Goal: Transaction & Acquisition: Purchase product/service

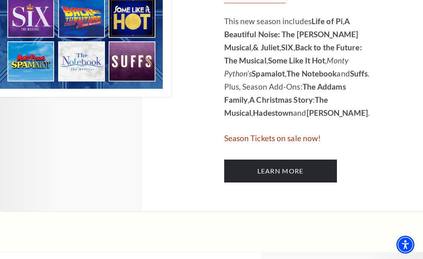
scroll to position [621, 0]
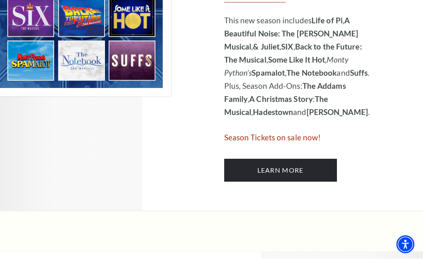
click at [296, 139] on span "Season Tickets on sale now!" at bounding box center [272, 137] width 97 height 9
click at [291, 141] on span "Season Tickets on sale now!" at bounding box center [272, 137] width 97 height 9
click at [286, 168] on link "Learn More" at bounding box center [280, 170] width 113 height 23
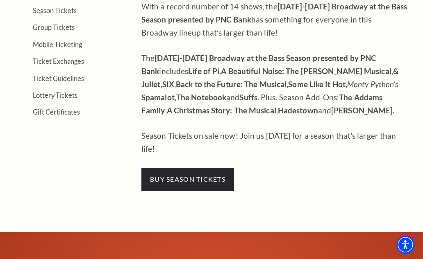
scroll to position [265, 0]
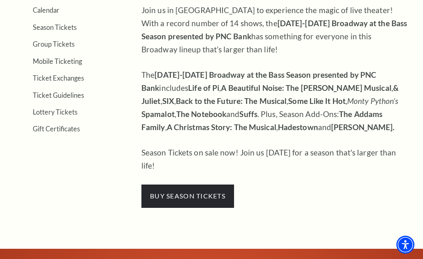
click at [182, 185] on span "buy season tickets" at bounding box center [187, 196] width 93 height 23
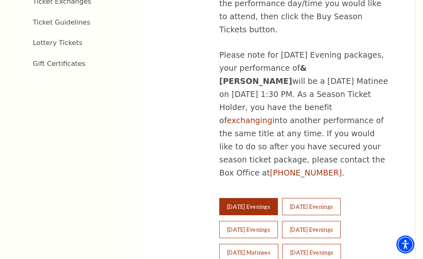
scroll to position [500, 0]
click at [322, 198] on button "Wednesday Evenings" at bounding box center [311, 206] width 59 height 17
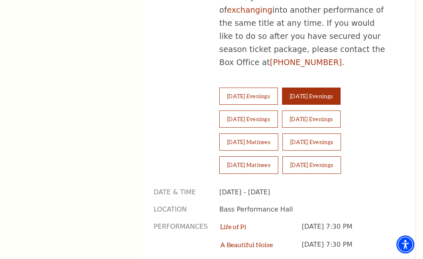
scroll to position [610, 0]
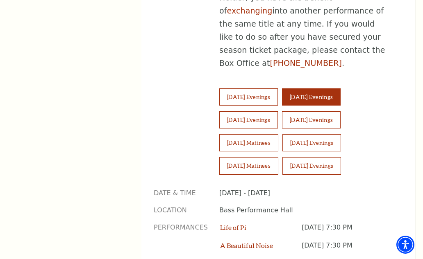
click at [251, 89] on button "Tuesday Evenings" at bounding box center [248, 97] width 59 height 17
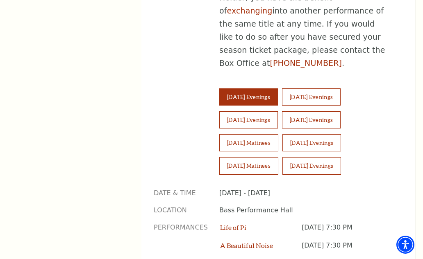
click at [324, 89] on button "Wednesday Evenings" at bounding box center [311, 97] width 59 height 17
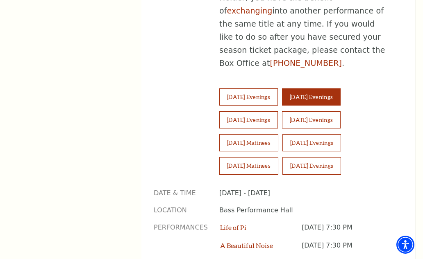
click at [270, 112] on button "Thursday Evenings" at bounding box center [248, 120] width 59 height 17
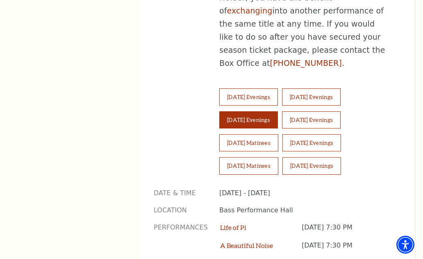
click at [328, 112] on button "Friday Evenings" at bounding box center [311, 120] width 59 height 17
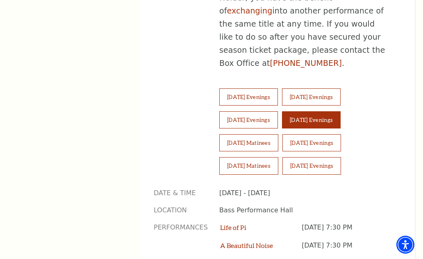
click at [258, 134] on button "Saturday Matinees" at bounding box center [248, 142] width 59 height 17
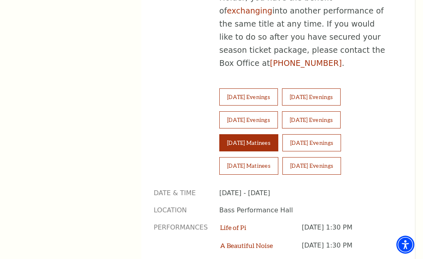
click at [323, 134] on button "Saturday Evenings" at bounding box center [311, 142] width 59 height 17
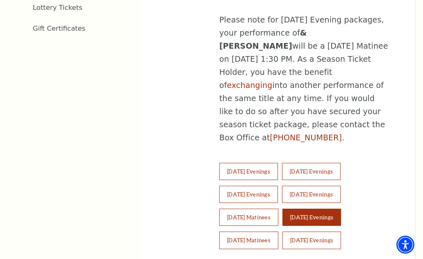
scroll to position [533, 0]
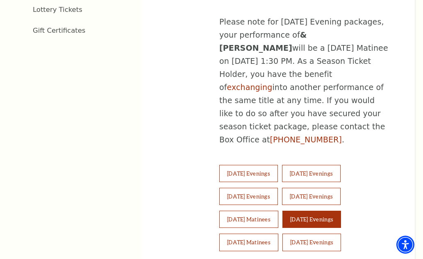
click at [327, 165] on button "Wednesday Evenings" at bounding box center [311, 173] width 59 height 17
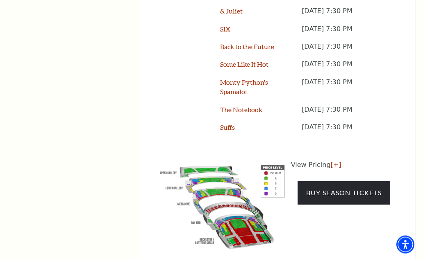
scroll to position [882, 0]
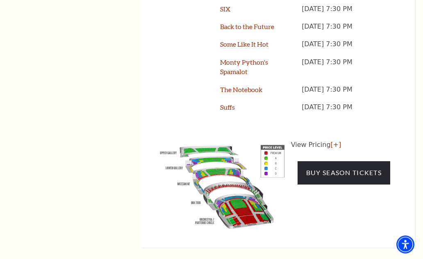
click at [347, 185] on link "Buy Season Tickets" at bounding box center [344, 173] width 93 height 23
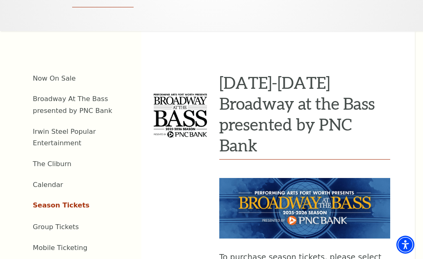
scroll to position [235, 0]
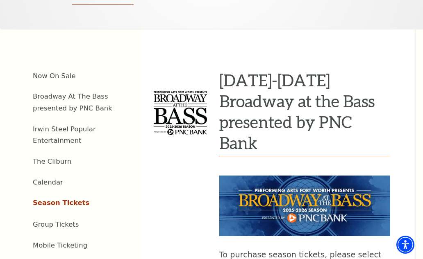
click at [66, 201] on link "Season Tickets" at bounding box center [61, 203] width 57 height 8
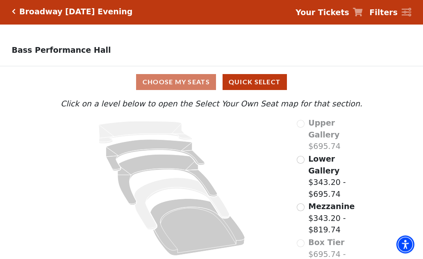
scroll to position [11, 0]
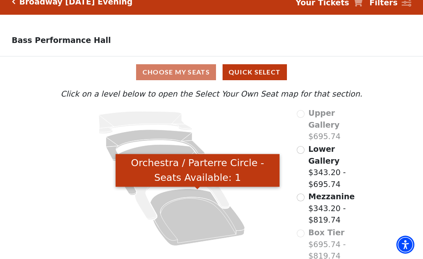
click at [202, 212] on icon "Orchestra / Parterre Circle - Seats Available: 1" at bounding box center [197, 217] width 95 height 57
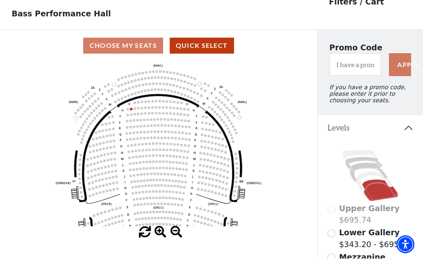
scroll to position [38, 0]
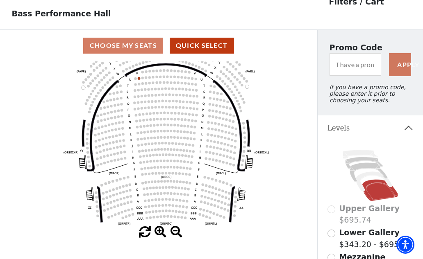
click at [329, 234] on input "Lower Gallery$343.20 - $695.74\a" at bounding box center [332, 234] width 8 height 8
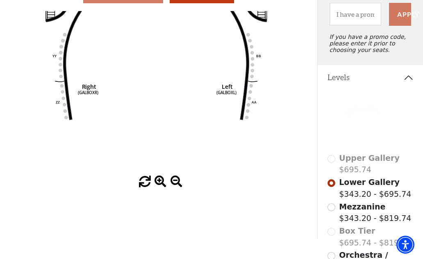
scroll to position [90, 0]
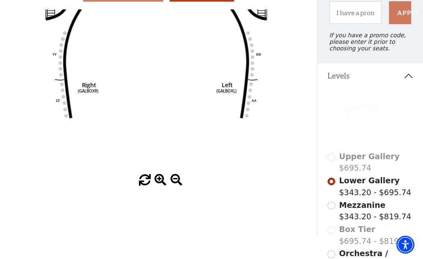
click at [332, 210] on input "Mezzanine$343.20 - $819.74\a" at bounding box center [332, 206] width 8 height 8
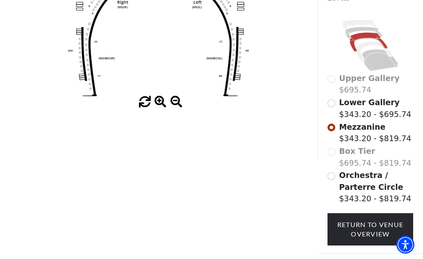
scroll to position [177, 0]
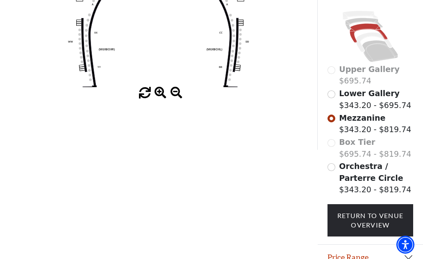
click at [340, 175] on span "Orchestra / Parterre Circle" at bounding box center [371, 172] width 64 height 21
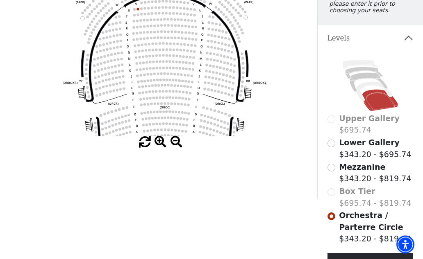
scroll to position [124, 0]
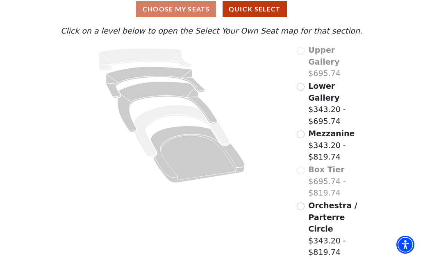
scroll to position [11, 0]
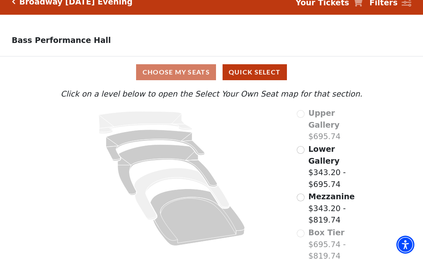
click at [303, 146] on input "Lower Gallery$343.20 - $695.74\a" at bounding box center [301, 150] width 8 height 8
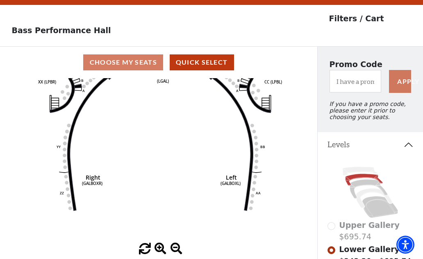
scroll to position [21, 0]
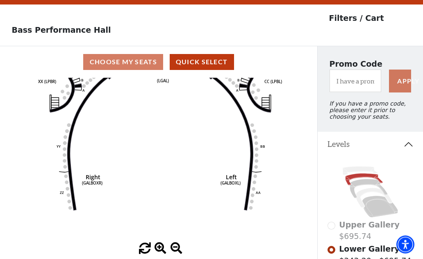
click at [262, 171] on icon "Right (GALBOXR) E D C B A E D C B A YY ZZ Left (GALBOXL) BB AA Center Lower Pia…" at bounding box center [159, 160] width 286 height 165
click at [256, 159] on icon "Right (GALBOXR) E D C B A E D C B A YY ZZ Left (GALBOXL) BB AA Center Lower Pia…" at bounding box center [159, 160] width 286 height 165
click at [264, 147] on text "BB" at bounding box center [263, 146] width 5 height 5
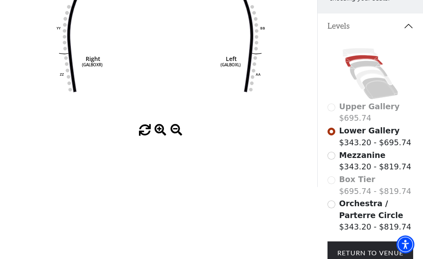
scroll to position [177, 0]
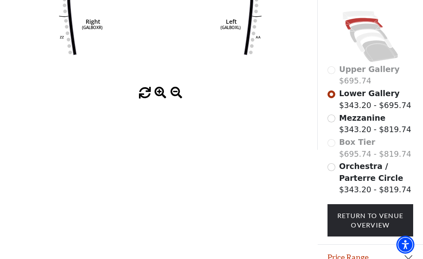
click at [373, 223] on link "Return To Venue Overview" at bounding box center [371, 221] width 86 height 32
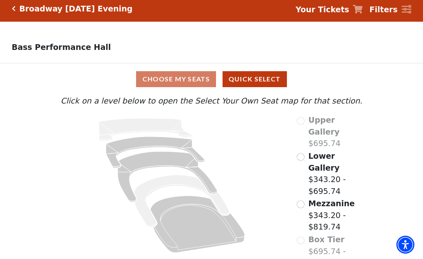
scroll to position [0, 0]
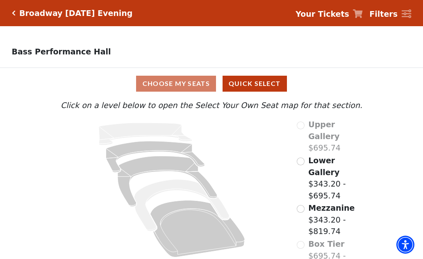
click at [394, 9] on strong "Filters" at bounding box center [383, 13] width 28 height 9
click at [386, 18] on strong "Filters" at bounding box center [383, 13] width 28 height 9
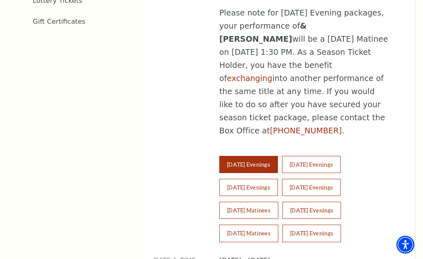
scroll to position [542, 0]
click at [257, 225] on button "Sunday Matinees" at bounding box center [248, 233] width 59 height 17
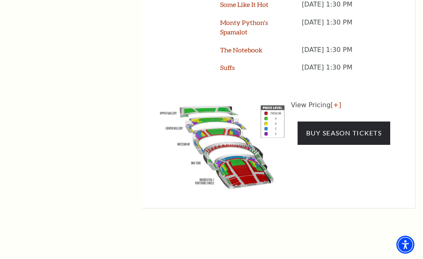
scroll to position [913, 0]
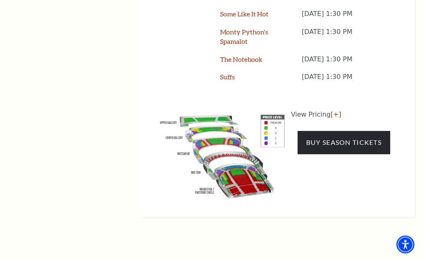
click at [340, 132] on link "Buy Season Tickets" at bounding box center [344, 143] width 93 height 23
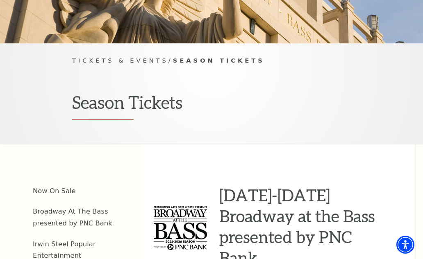
scroll to position [120, 0]
click at [116, 61] on span "Tickets & Events" at bounding box center [120, 60] width 96 height 7
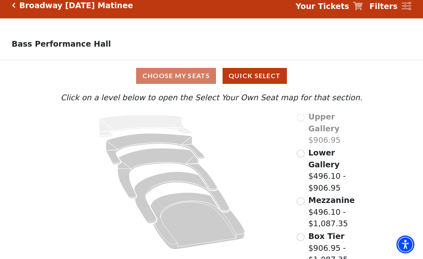
scroll to position [11, 0]
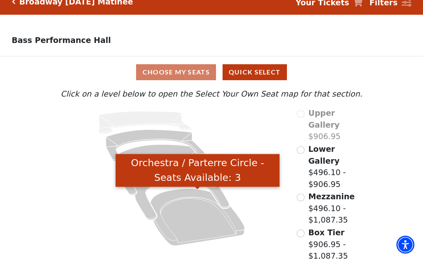
click at [202, 217] on icon "Orchestra / Parterre Circle - Seats Available: 3" at bounding box center [197, 217] width 95 height 57
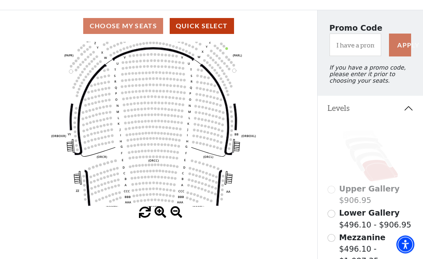
scroll to position [58, 0]
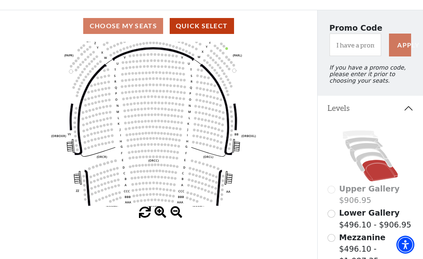
click at [340, 222] on label "Lower Gallery $496.10 - $906.95" at bounding box center [375, 218] width 72 height 23
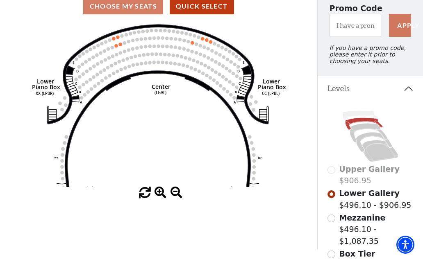
scroll to position [82, 0]
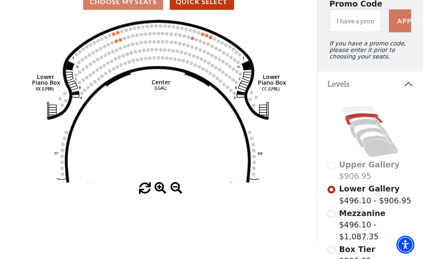
click at [348, 225] on label "Mezzanine $496.10 - $1,087.35" at bounding box center [376, 225] width 74 height 35
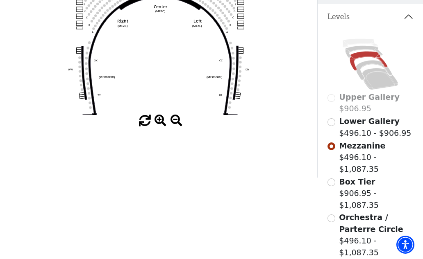
scroll to position [149, 0]
click at [357, 184] on label "Box Tier $906.95 - $1,087.35" at bounding box center [376, 194] width 74 height 35
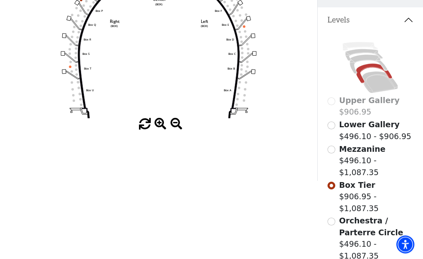
scroll to position [0, 0]
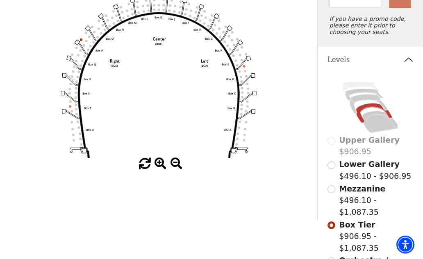
click at [332, 258] on input "Orchestra / Parterre Circle$496.10 - $1,087.35\a" at bounding box center [332, 262] width 8 height 8
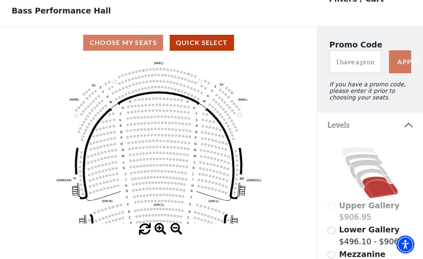
scroll to position [41, 0]
click at [209, 41] on button "Quick Select" at bounding box center [202, 43] width 64 height 16
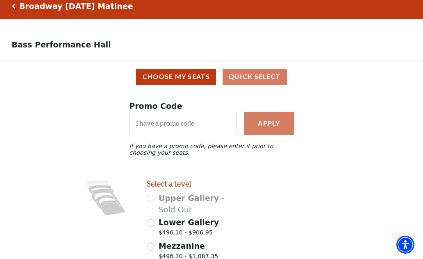
scroll to position [0, 0]
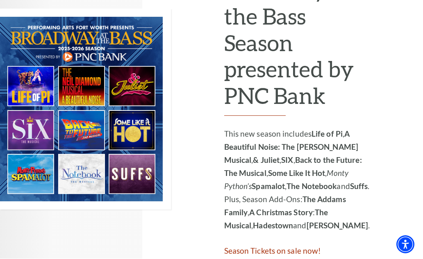
scroll to position [508, 0]
click at [92, 80] on img at bounding box center [85, 109] width 171 height 201
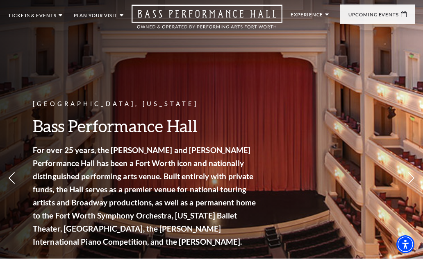
scroll to position [24, 0]
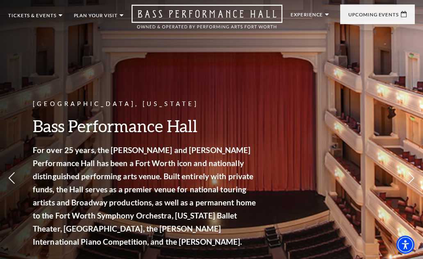
click at [173, 181] on span "View Events" at bounding box center [165, 182] width 43 height 10
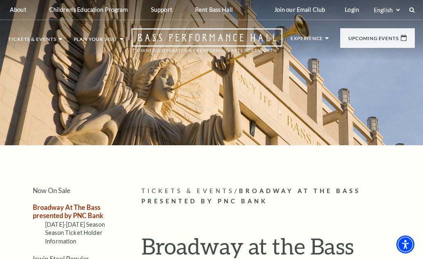
scroll to position [0, 0]
click at [34, 78] on link "Now On Sale" at bounding box center [38, 77] width 47 height 7
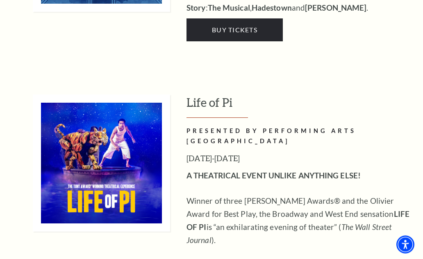
scroll to position [915, 0]
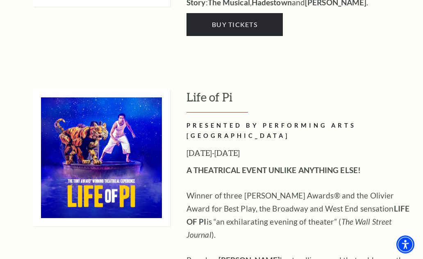
click at [103, 148] on img at bounding box center [101, 158] width 137 height 137
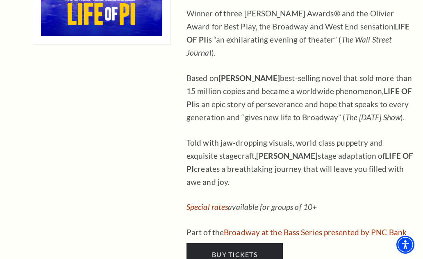
scroll to position [1099, 0]
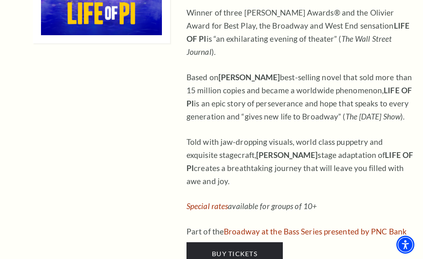
click at [238, 250] on span "Buy Tickets" at bounding box center [235, 254] width 46 height 8
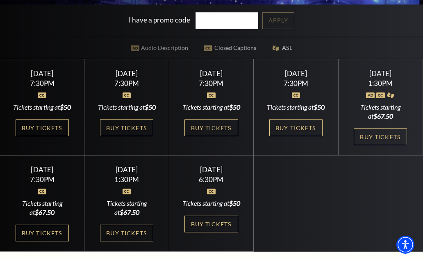
scroll to position [194, 0]
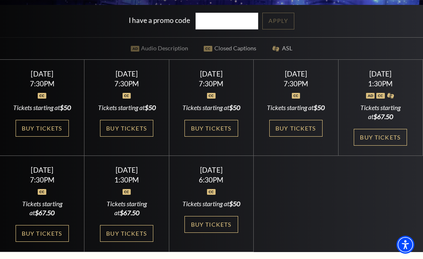
click at [126, 137] on link "Buy Tickets" at bounding box center [126, 128] width 53 height 17
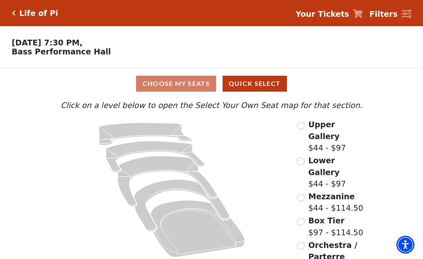
scroll to position [4, 0]
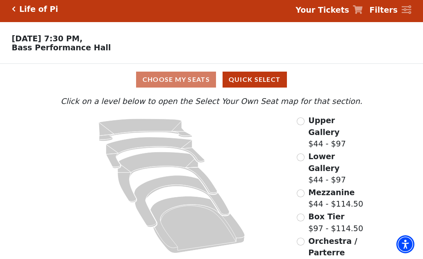
click at [246, 80] on button "Quick Select" at bounding box center [255, 80] width 64 height 16
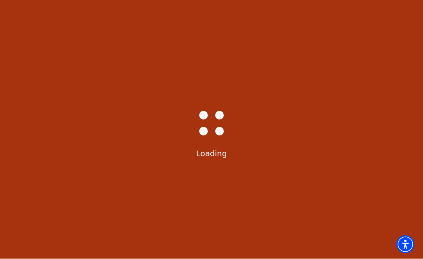
scroll to position [0, 0]
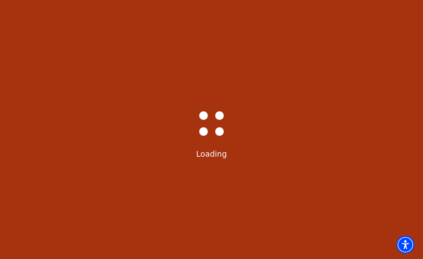
select select "6212"
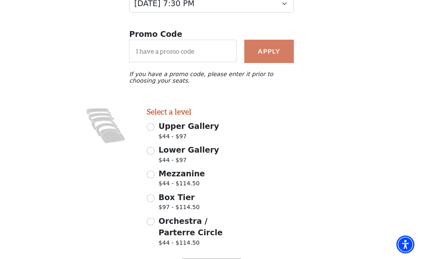
scroll to position [126, 0]
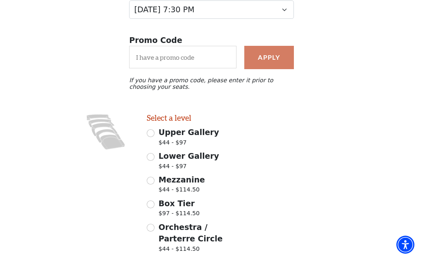
click at [155, 157] on div "Lower Gallery $44 - $97" at bounding box center [194, 161] width 94 height 23
click at [154, 160] on input "Lower Gallery $44 - $97" at bounding box center [151, 157] width 8 height 8
radio input "true"
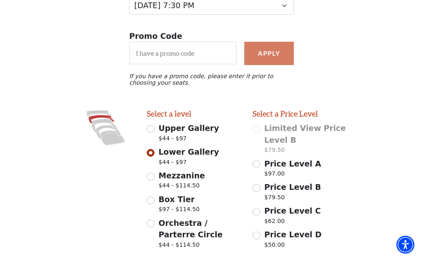
scroll to position [148, 0]
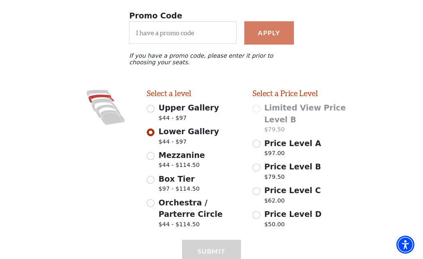
click at [153, 159] on input "Mezzanine $44 - $114.50" at bounding box center [151, 156] width 8 height 8
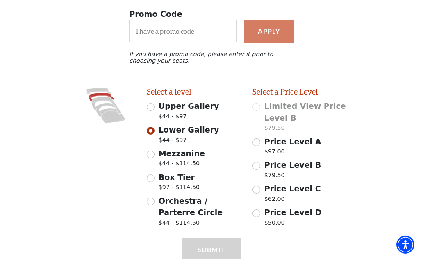
radio input "true"
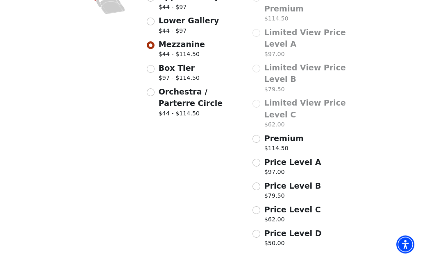
scroll to position [265, 0]
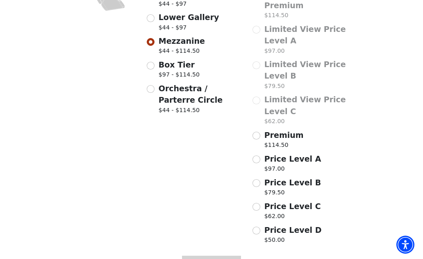
click at [266, 134] on span "Premium" at bounding box center [283, 135] width 39 height 9
click at [260, 134] on input "Premium $114.50" at bounding box center [257, 136] width 8 height 8
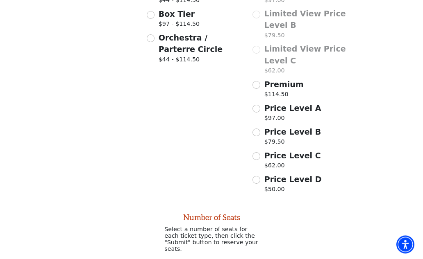
scroll to position [372, 0]
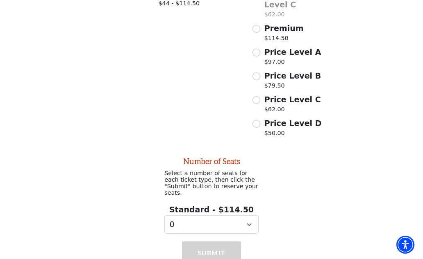
click at [264, 30] on span "Premium" at bounding box center [283, 28] width 39 height 9
click at [260, 30] on input "Premium $114.50" at bounding box center [257, 29] width 8 height 8
radio input "true"
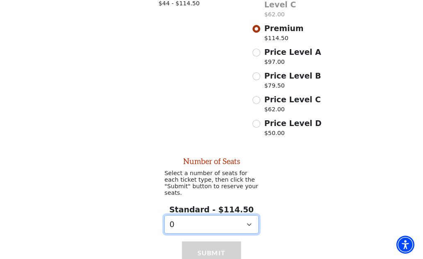
click at [245, 225] on select "0 1 2 3 4 5 6 7 8 9" at bounding box center [211, 225] width 94 height 18
click at [248, 225] on select "0 1 2 3 4 5 6 7 8 9" at bounding box center [211, 225] width 94 height 18
select select "2"
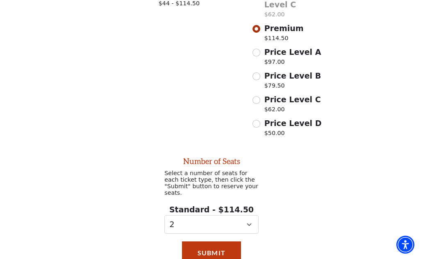
click at [207, 253] on button "Submit" at bounding box center [211, 253] width 59 height 23
click at [212, 251] on button "Submit" at bounding box center [211, 253] width 59 height 23
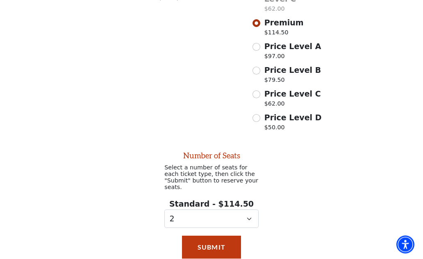
scroll to position [373, 0]
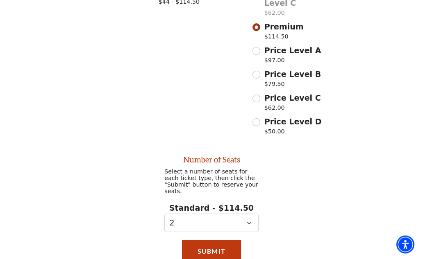
click at [259, 53] on input "Price Level A $97.00" at bounding box center [257, 52] width 8 height 8
radio input "true"
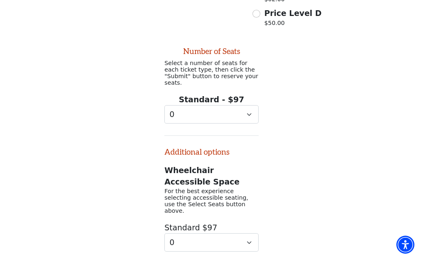
scroll to position [480, 0]
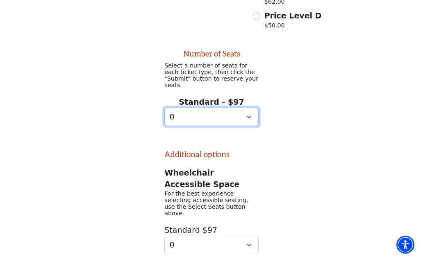
click at [249, 118] on select "0 1 2 3 4 5 6 7 8 9" at bounding box center [211, 117] width 94 height 18
select select "2"
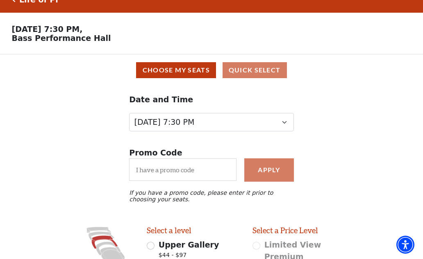
scroll to position [0, 0]
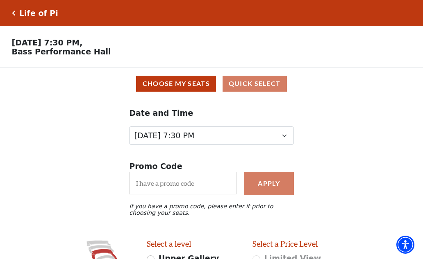
click at [181, 85] on button "Choose My Seats" at bounding box center [176, 84] width 80 height 16
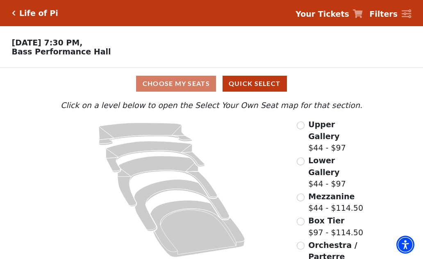
scroll to position [4, 0]
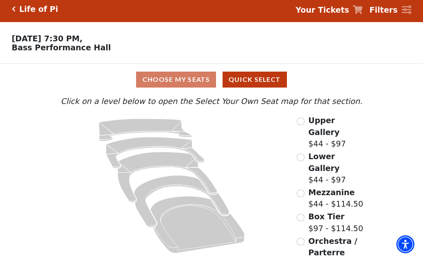
click at [196, 216] on icon at bounding box center [197, 225] width 95 height 57
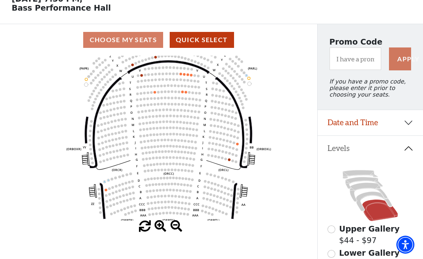
scroll to position [46, 0]
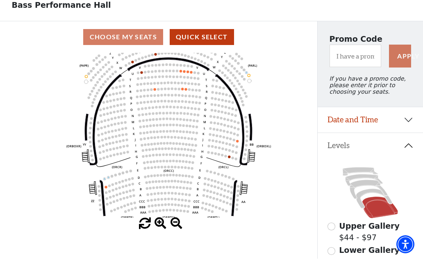
click at [334, 256] on input "Lower Gallery$44 - $97\a" at bounding box center [332, 252] width 8 height 8
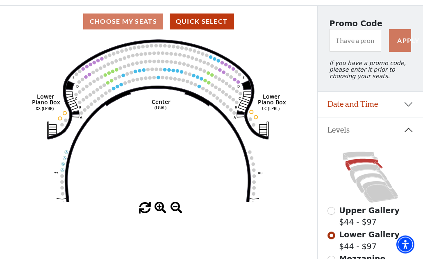
scroll to position [62, 0]
click at [117, 88] on circle at bounding box center [117, 86] width 3 height 3
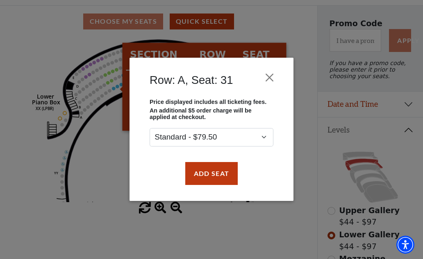
click at [268, 74] on button "Close" at bounding box center [270, 78] width 16 height 16
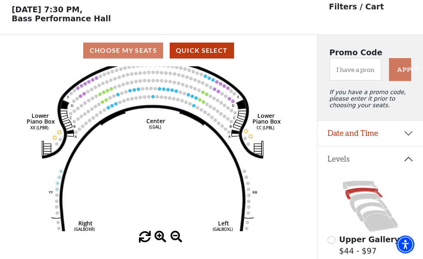
scroll to position [0, 0]
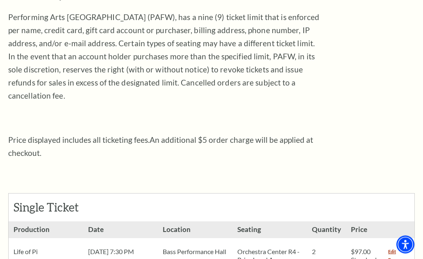
scroll to position [196, 0]
click at [258, 222] on h3 "Seating" at bounding box center [269, 230] width 75 height 17
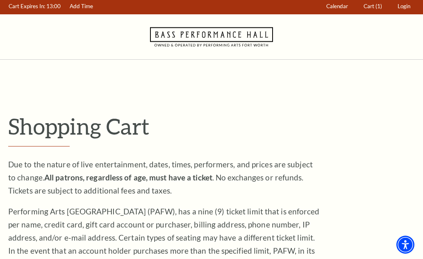
scroll to position [0, 0]
